Goal: Task Accomplishment & Management: Use online tool/utility

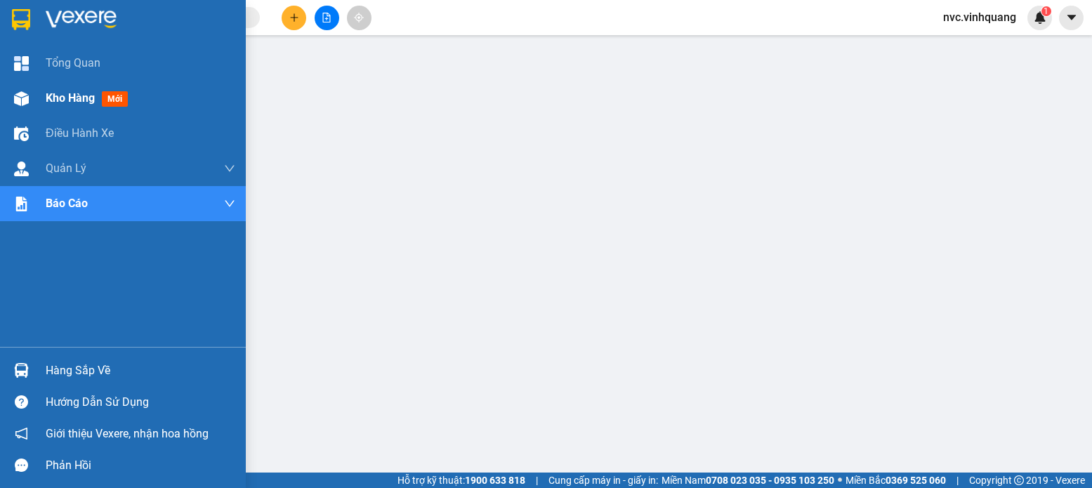
click at [22, 82] on div "Kho hàng mới" at bounding box center [123, 98] width 246 height 35
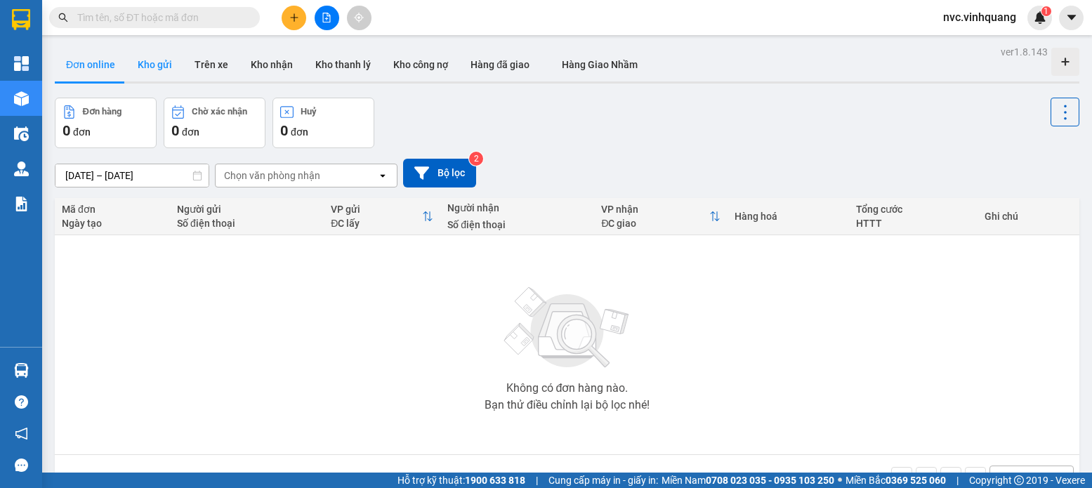
click at [174, 70] on button "Kho gửi" at bounding box center [154, 65] width 57 height 34
type input "11/09/2025 – 13/09/2025"
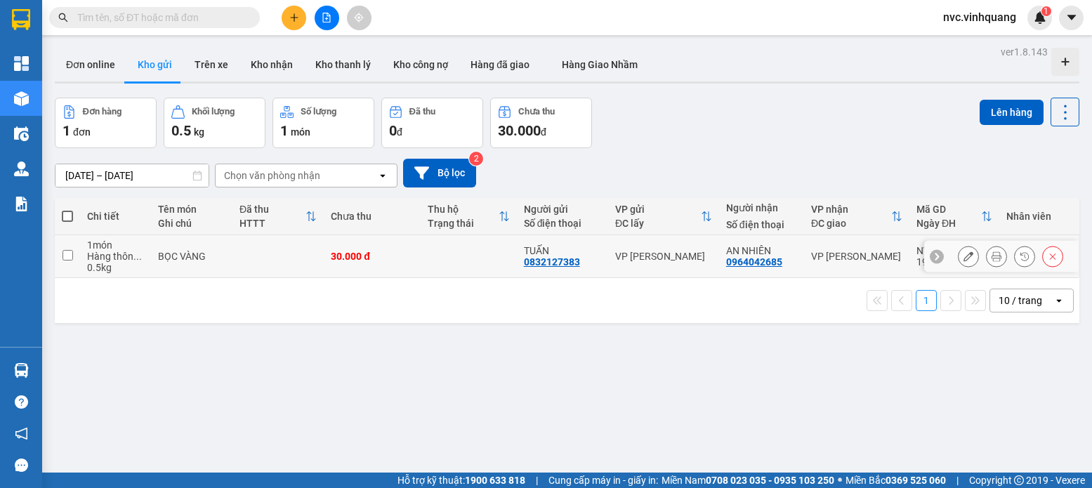
click at [355, 276] on td "30.000 đ" at bounding box center [372, 256] width 96 height 43
checkbox input "true"
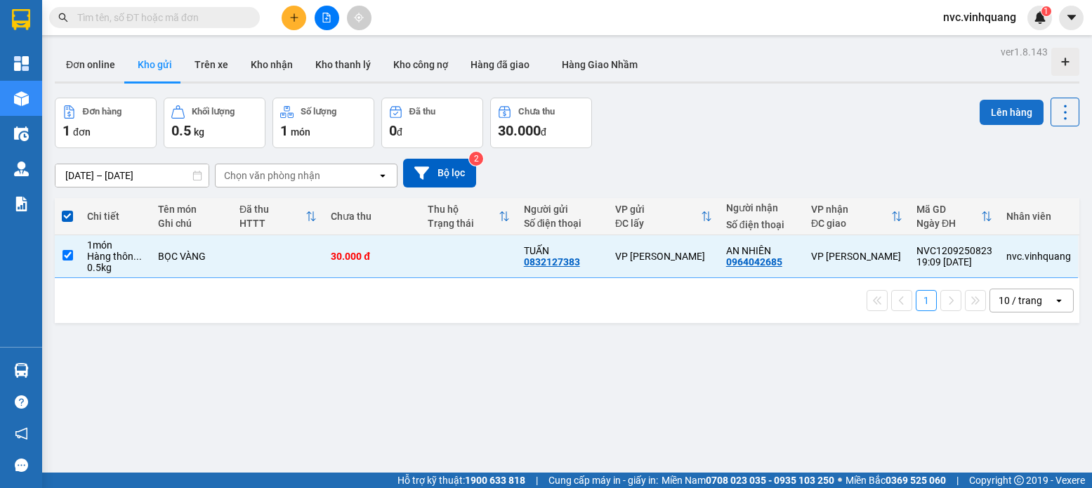
click at [1009, 117] on button "Lên hàng" at bounding box center [1012, 112] width 64 height 25
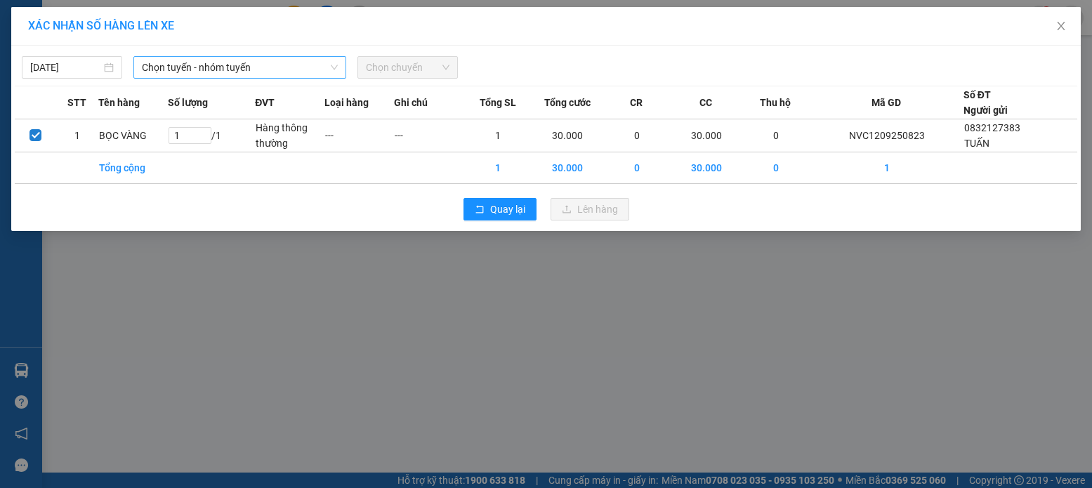
drag, startPoint x: 201, startPoint y: 53, endPoint x: 205, endPoint y: 66, distance: 13.3
click at [204, 64] on div "13/09/2025 Chọn tuyến - nhóm tuyến Chọn chuyến" at bounding box center [546, 63] width 1062 height 29
click at [207, 70] on span "Chọn tuyến - nhóm tuyến" at bounding box center [240, 67] width 196 height 21
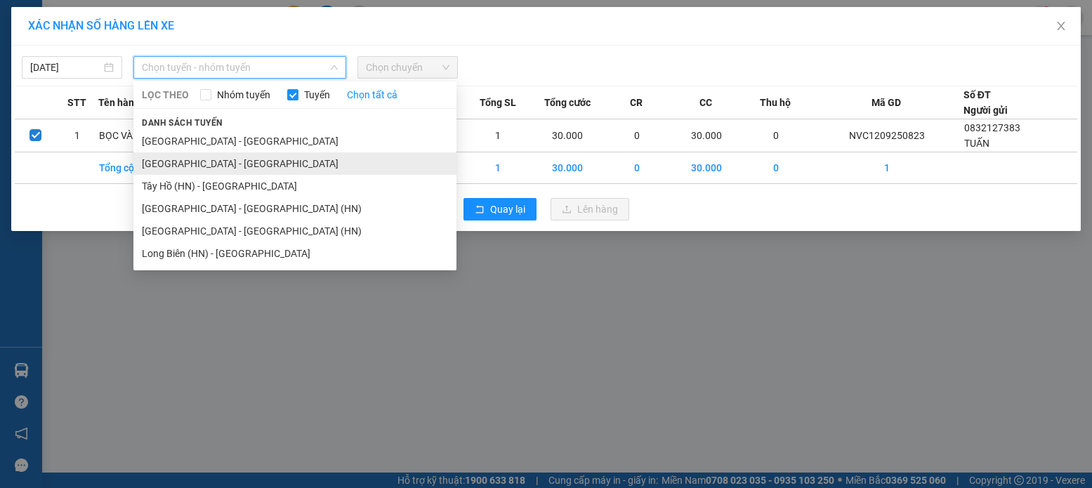
click at [209, 162] on li "Hà Nội - Thanh Hóa" at bounding box center [294, 163] width 323 height 22
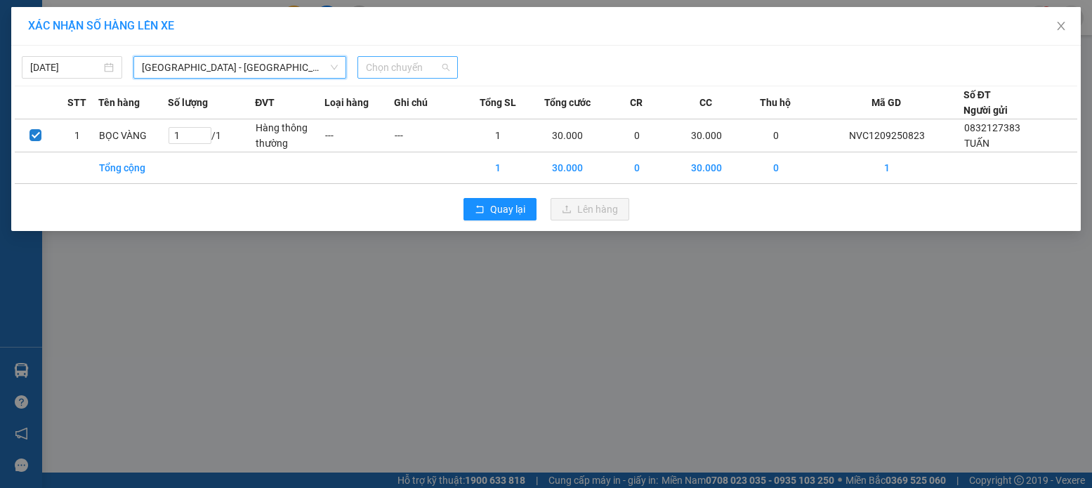
click at [420, 72] on span "Chọn chuyến" at bounding box center [408, 67] width 84 height 21
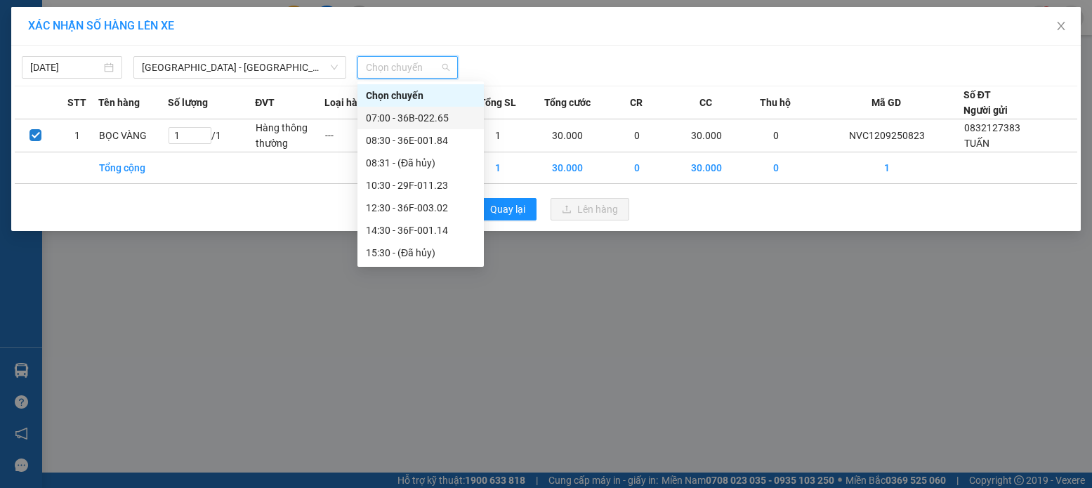
click at [421, 117] on div "07:00 - 36B-022.65" at bounding box center [421, 117] width 110 height 15
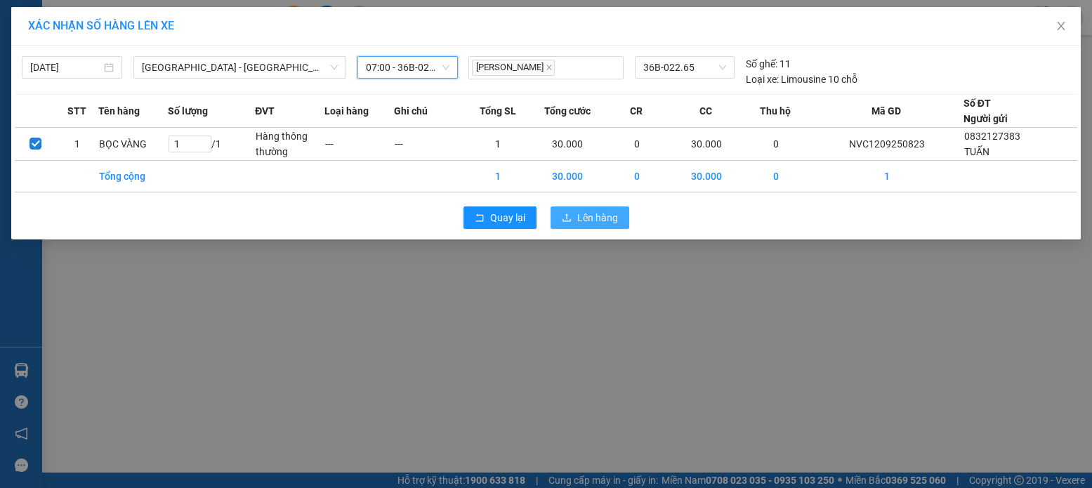
click at [565, 216] on icon "upload" at bounding box center [567, 218] width 10 height 10
